Goal: Complete application form

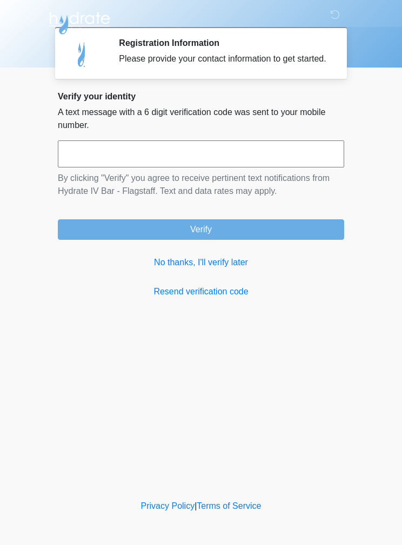
click at [208, 269] on link "No thanks, I'll verify later" at bounding box center [201, 262] width 286 height 13
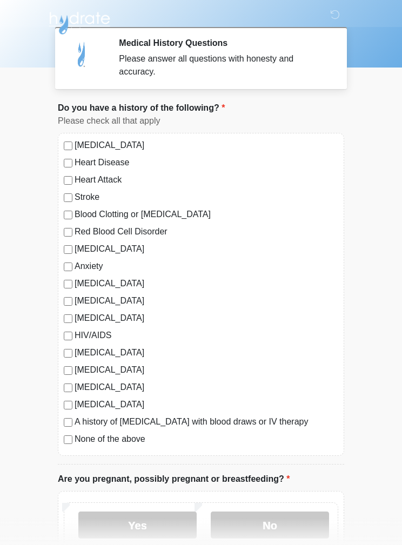
click at [75, 282] on label "[MEDICAL_DATA]" at bounding box center [207, 283] width 264 height 13
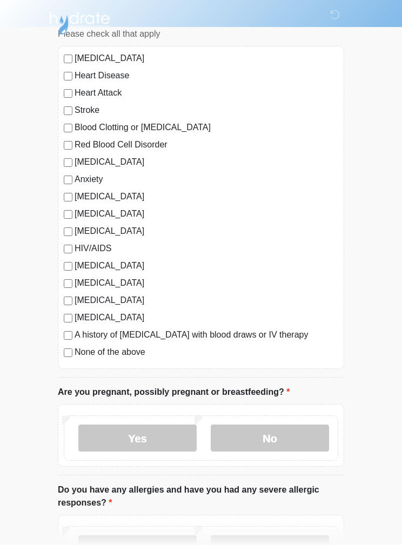
scroll to position [90, 0]
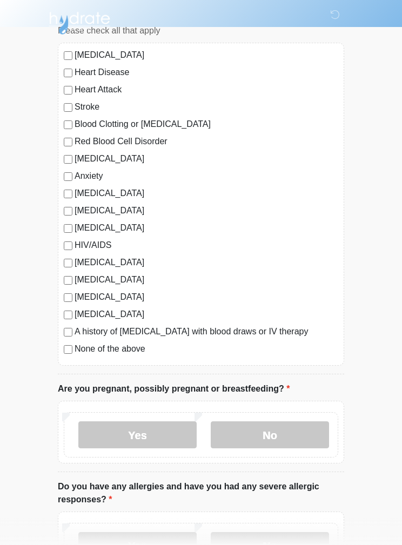
click at [309, 438] on label "No" at bounding box center [270, 434] width 118 height 27
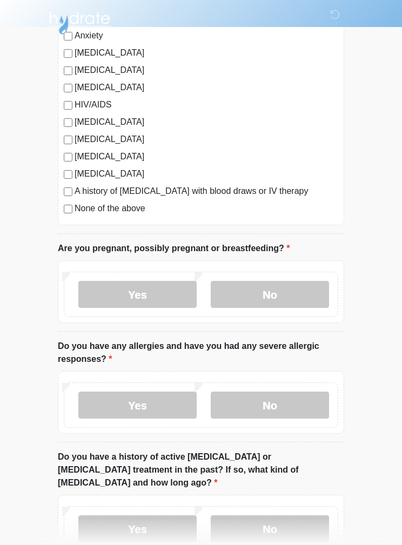
click at [305, 401] on label "No" at bounding box center [270, 405] width 118 height 27
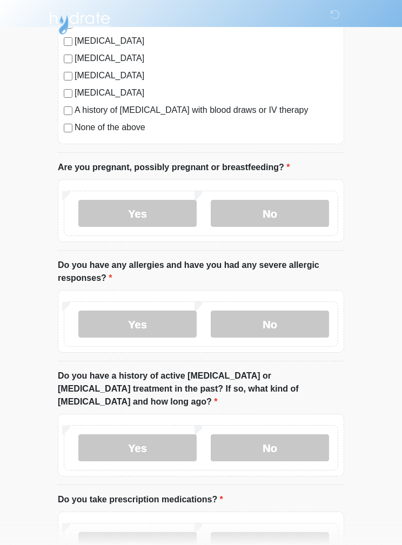
click at [307, 434] on label "No" at bounding box center [270, 447] width 118 height 27
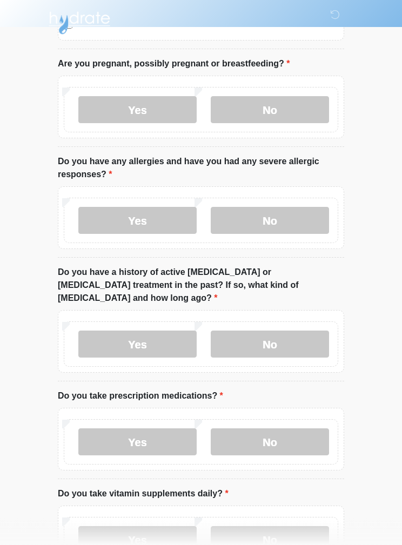
scroll to position [416, 0]
click at [307, 428] on label "No" at bounding box center [270, 441] width 118 height 27
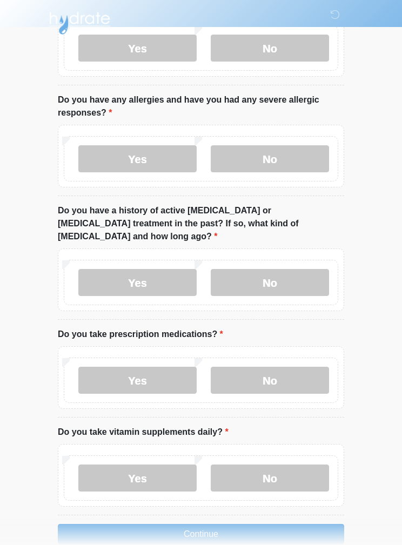
scroll to position [520, 0]
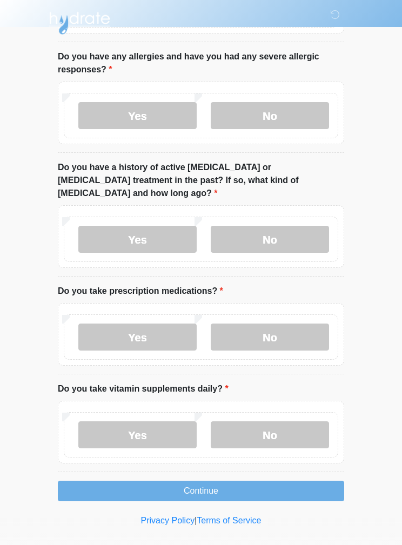
click at [309, 421] on label "No" at bounding box center [270, 434] width 118 height 27
click at [304, 481] on button "Continue" at bounding box center [201, 491] width 286 height 21
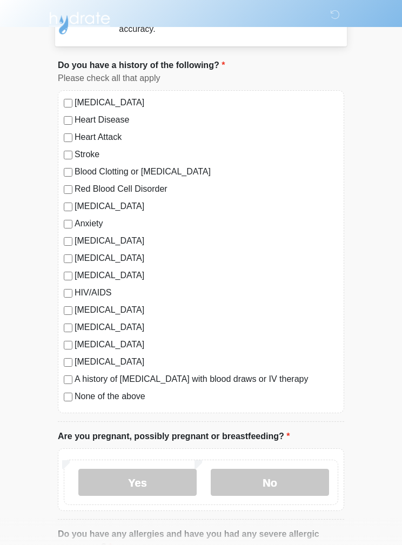
scroll to position [0, 0]
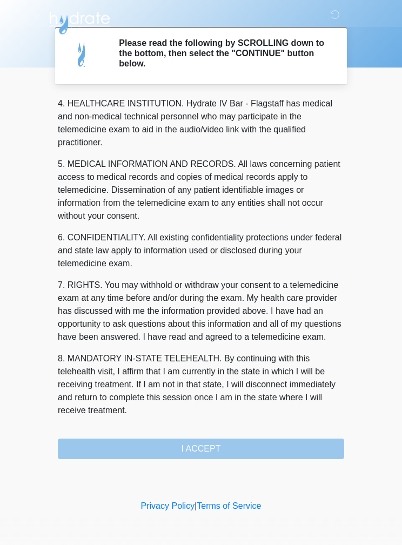
click at [280, 440] on button "I ACCEPT" at bounding box center [201, 449] width 286 height 21
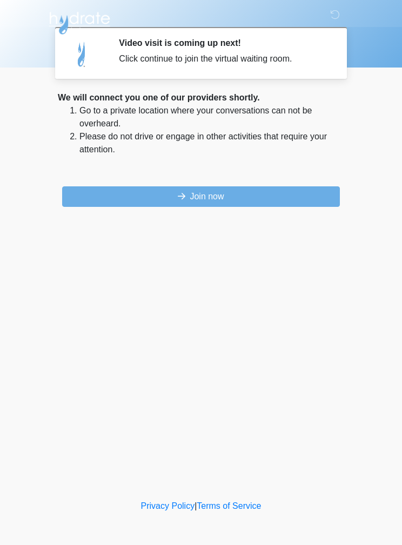
click at [82, 200] on button "Join now" at bounding box center [201, 196] width 278 height 21
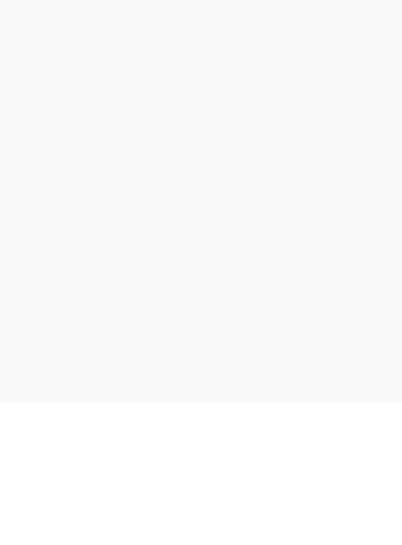
scroll to position [46, 0]
